Goal: Task Accomplishment & Management: Manage account settings

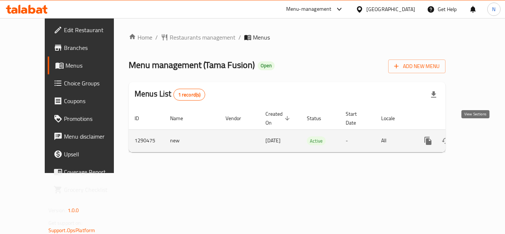
click at [477, 136] on icon "enhanced table" at bounding box center [481, 140] width 9 height 9
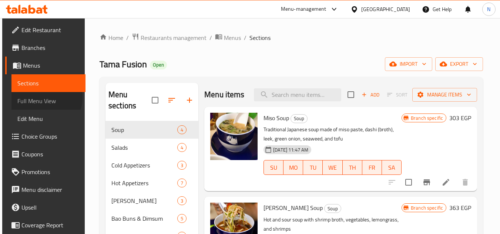
click at [39, 97] on span "Full Menu View" at bounding box center [48, 101] width 63 height 9
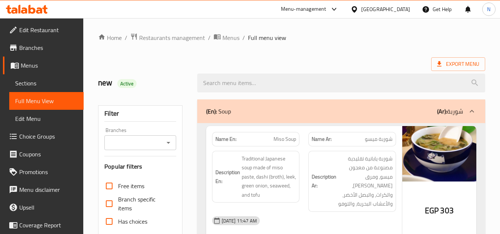
click at [321, 57] on div "Export Menu" at bounding box center [291, 64] width 387 height 14
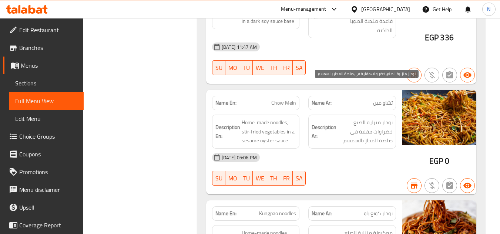
scroll to position [3759, 0]
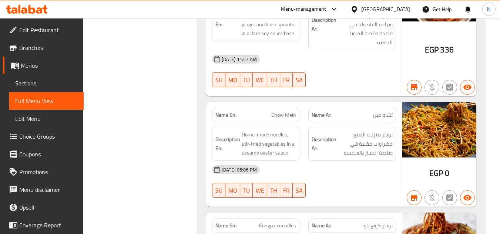
click at [281, 111] on span "Chow Mein" at bounding box center [283, 115] width 25 height 8
copy span "Chow Mein"
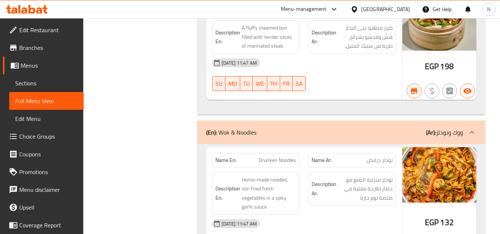
scroll to position [3241, 0]
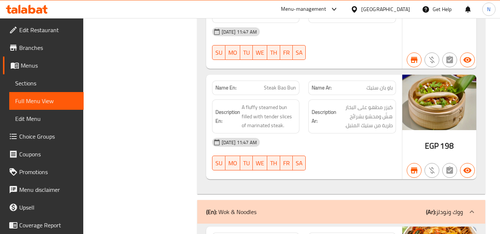
drag, startPoint x: 35, startPoint y: 85, endPoint x: 42, endPoint y: 87, distance: 7.0
click at [35, 85] on span "Sections" at bounding box center [46, 83] width 63 height 9
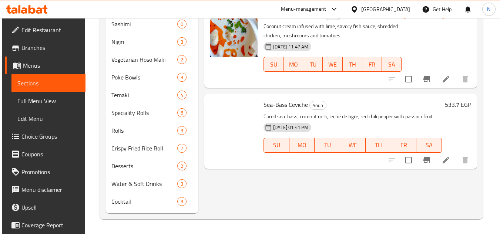
scroll to position [106, 0]
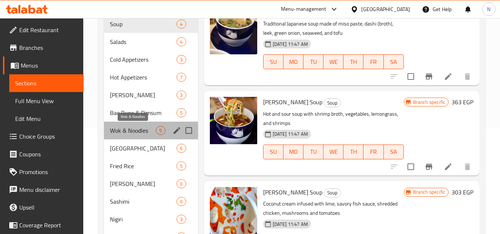
click at [134, 132] on span "Wok & Noodles" at bounding box center [133, 130] width 46 height 9
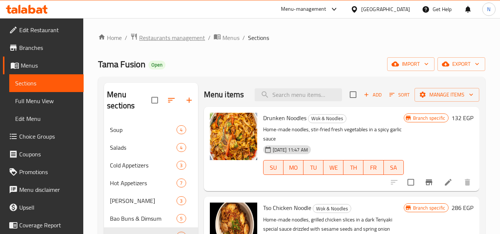
click at [174, 38] on span "Restaurants management" at bounding box center [172, 37] width 66 height 9
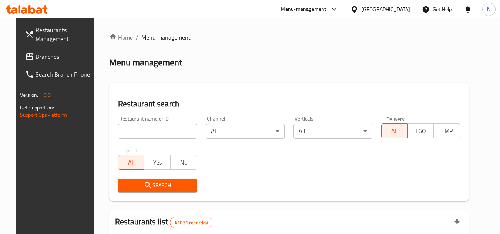
click at [41, 60] on span "Branches" at bounding box center [65, 56] width 58 height 9
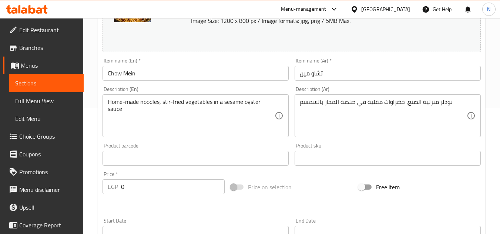
scroll to position [114, 0]
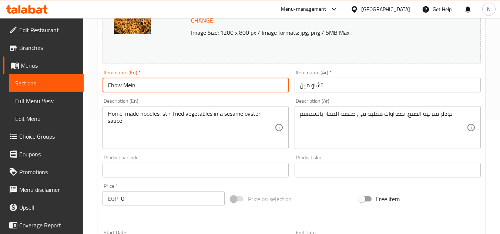
click at [131, 83] on input "Chow Mein" at bounding box center [195, 85] width 186 height 15
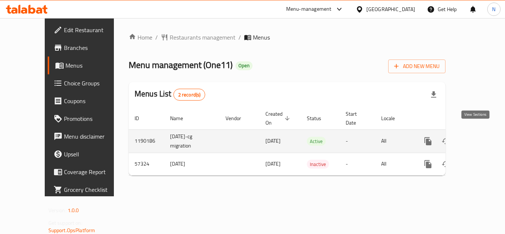
click at [478, 138] on icon "enhanced table" at bounding box center [481, 141] width 7 height 7
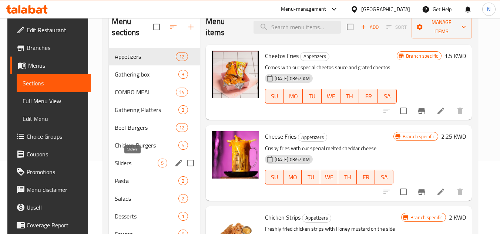
scroll to position [74, 0]
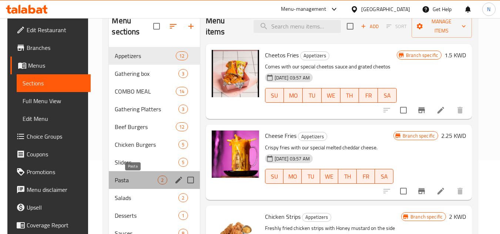
click at [119, 181] on span "Pasta" at bounding box center [136, 180] width 43 height 9
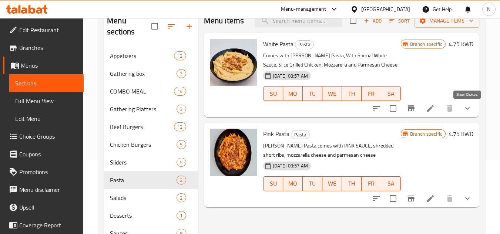
drag, startPoint x: 469, startPoint y: 108, endPoint x: 465, endPoint y: 116, distance: 8.8
click at [469, 108] on icon "show more" at bounding box center [467, 108] width 9 height 9
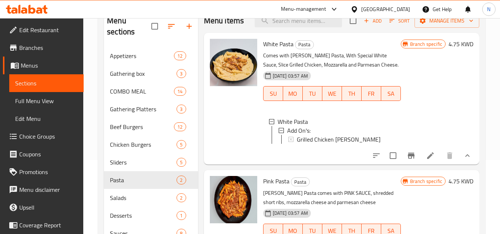
click at [44, 32] on span "Edit Restaurant" at bounding box center [48, 30] width 58 height 9
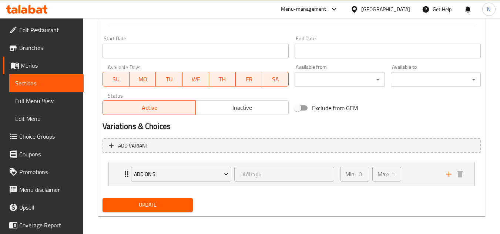
scroll to position [311, 0]
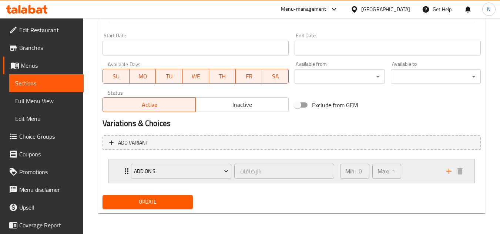
click at [438, 176] on div "Min: 0 ​ Max: 1 ​" at bounding box center [388, 171] width 106 height 24
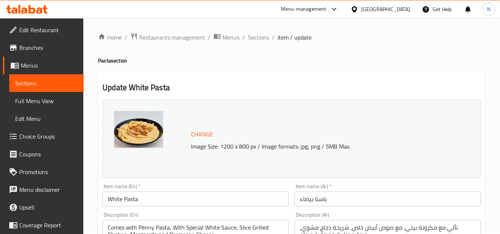
scroll to position [0, 0]
drag, startPoint x: 44, startPoint y: 53, endPoint x: 59, endPoint y: 62, distance: 16.9
click at [44, 53] on link "Branches" at bounding box center [43, 48] width 81 height 18
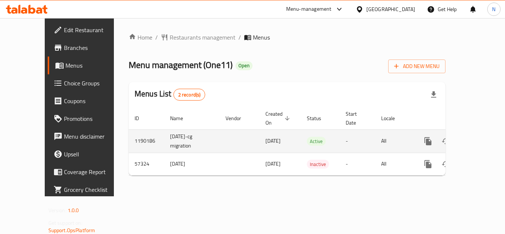
click at [478, 137] on icon "enhanced table" at bounding box center [481, 141] width 9 height 9
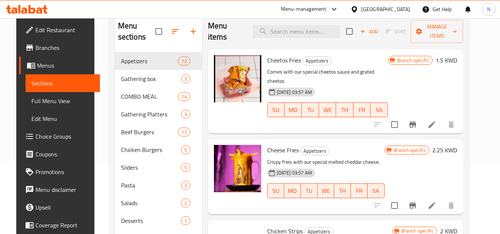
scroll to position [111, 0]
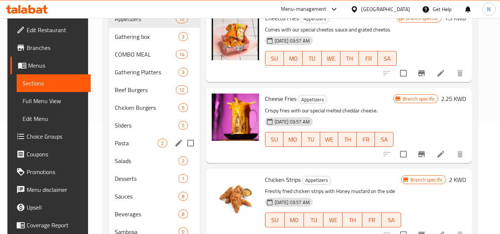
click at [118, 146] on span "Pasta" at bounding box center [136, 143] width 43 height 9
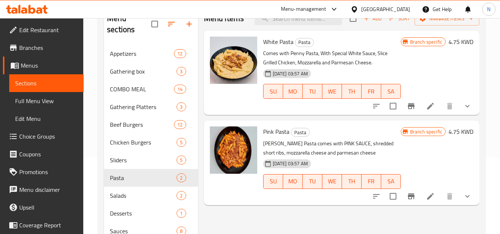
scroll to position [37, 0]
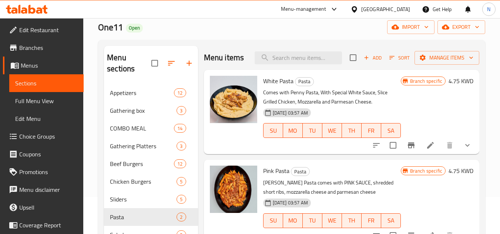
click at [39, 52] on span "Branches" at bounding box center [48, 47] width 58 height 9
